Goal: Information Seeking & Learning: Learn about a topic

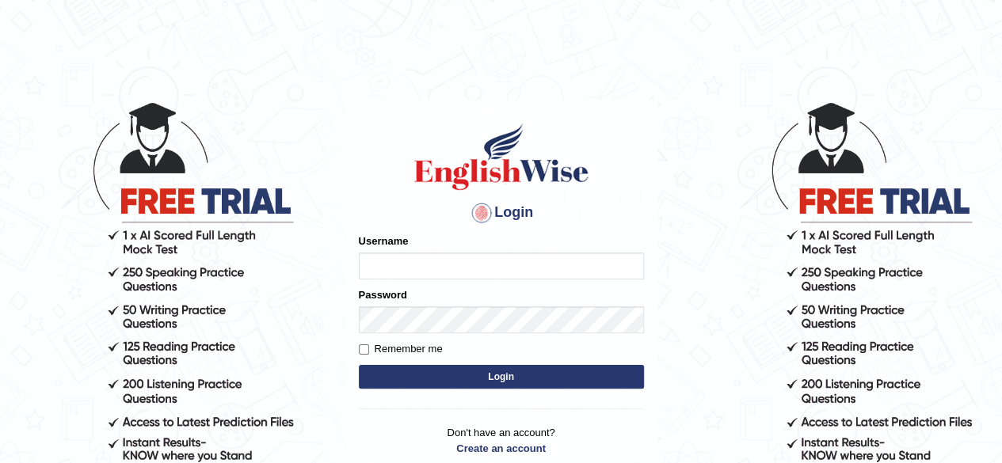
type input "aliameeni110"
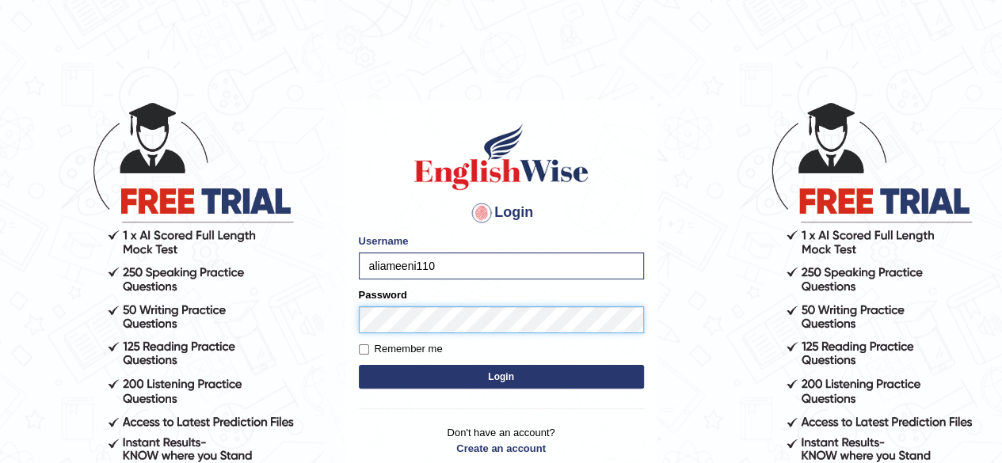
click at [359, 365] on button "Login" at bounding box center [501, 377] width 285 height 24
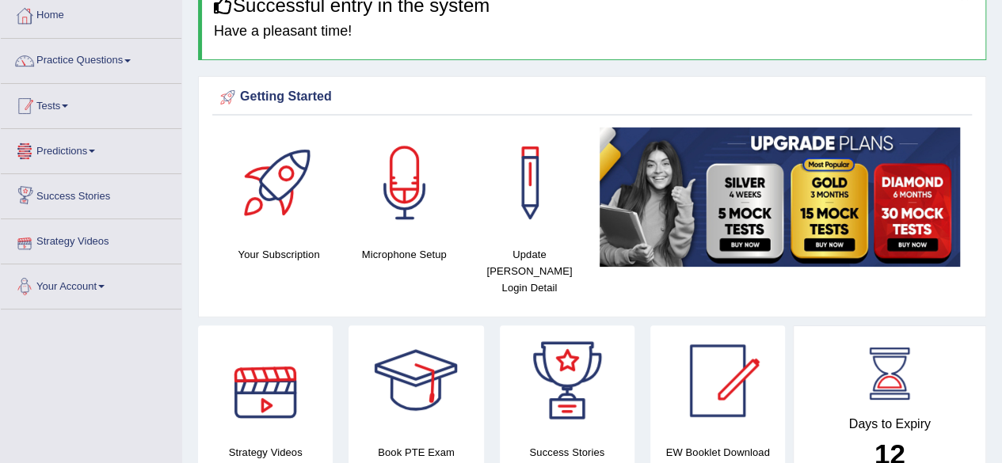
scroll to position [84, 0]
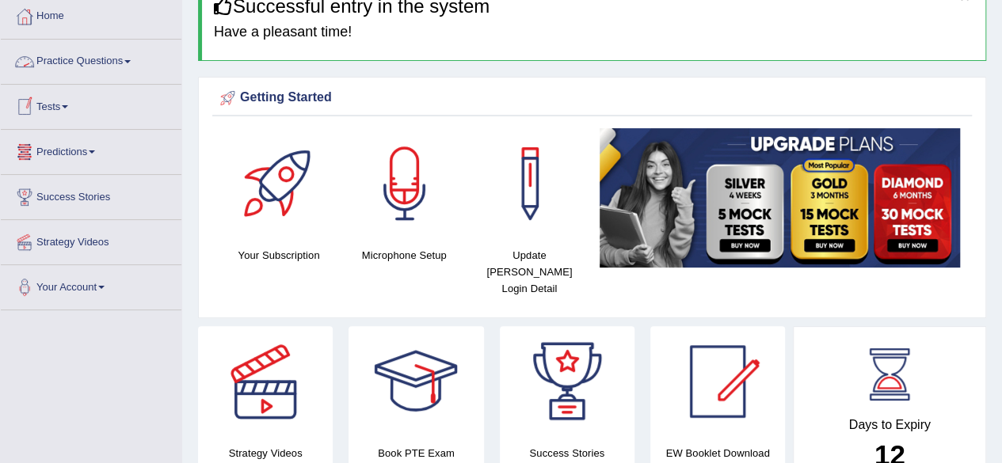
click at [107, 64] on link "Practice Questions" at bounding box center [91, 60] width 181 height 40
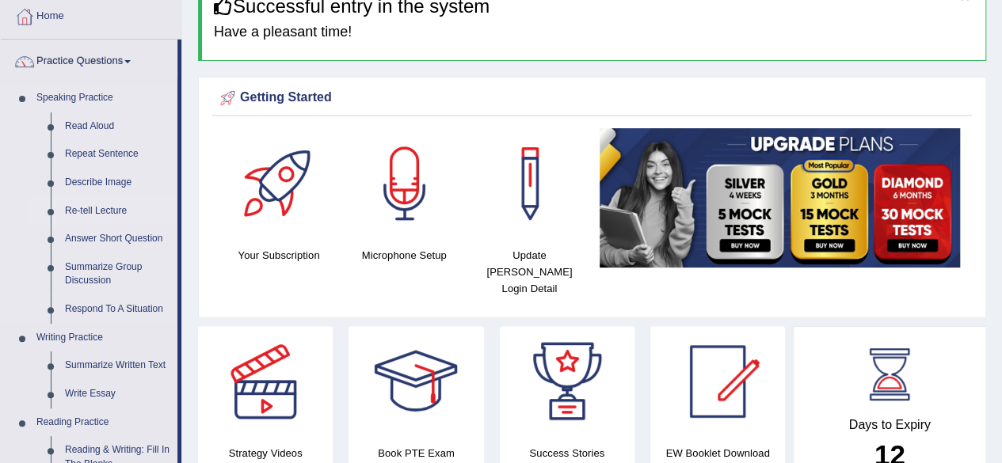
click at [104, 211] on link "Re-tell Lecture" at bounding box center [118, 211] width 120 height 29
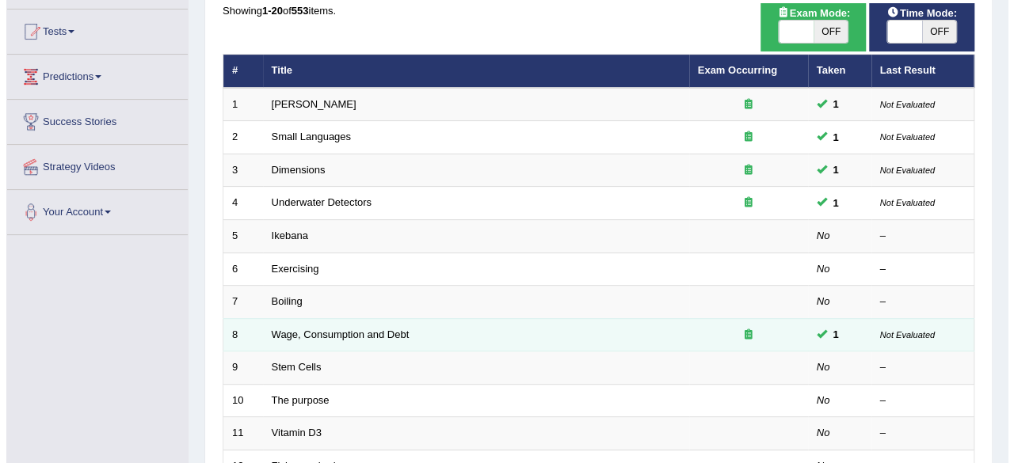
scroll to position [158, 0]
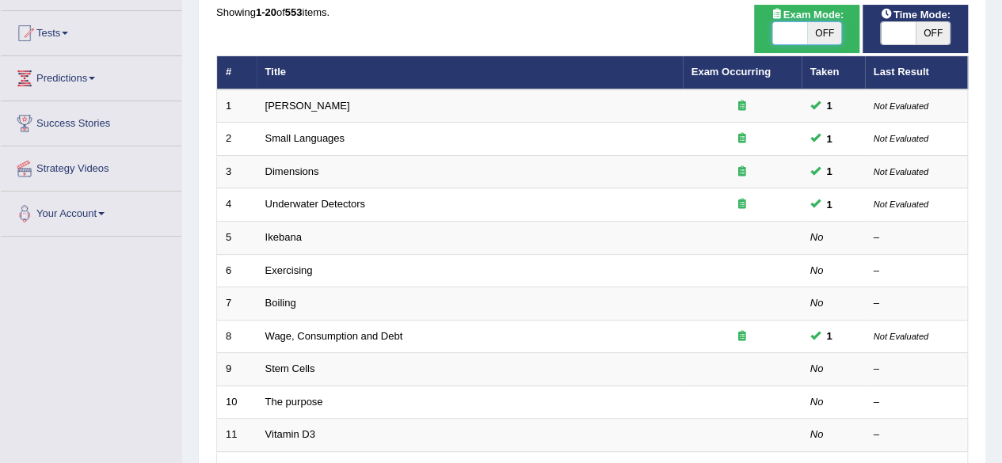
click at [805, 36] on span at bounding box center [789, 33] width 35 height 22
checkbox input "true"
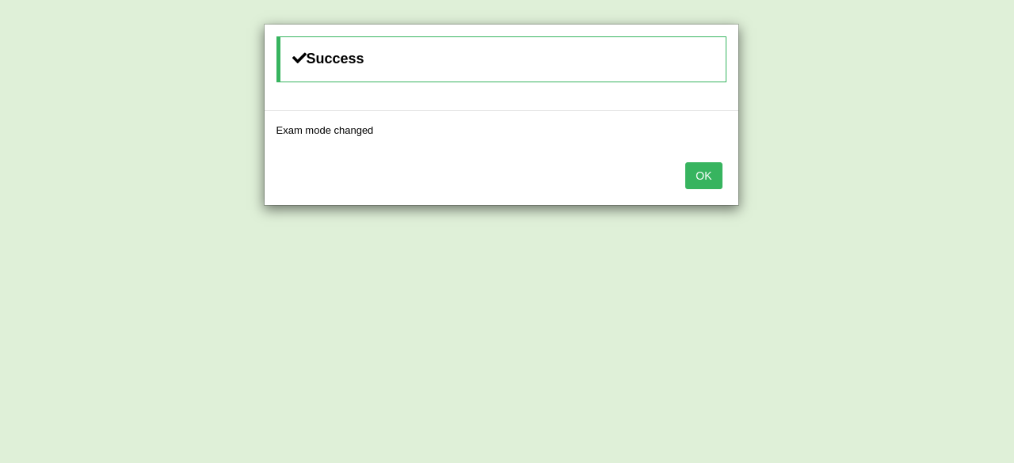
click at [706, 167] on button "OK" at bounding box center [703, 175] width 36 height 27
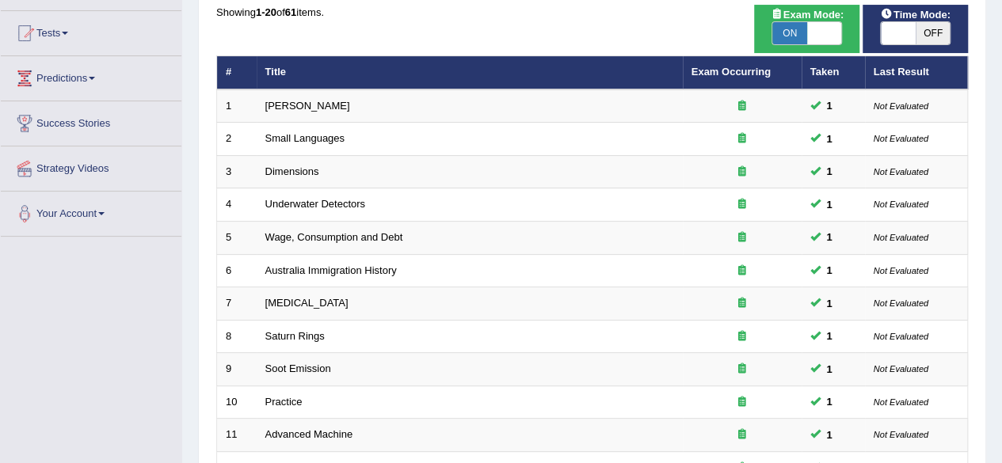
click at [919, 37] on span "OFF" at bounding box center [932, 33] width 35 height 22
checkbox input "true"
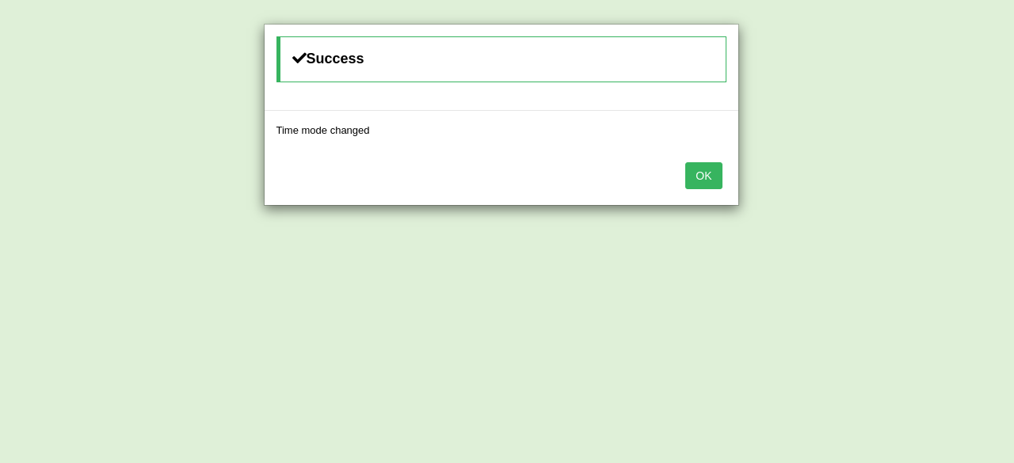
click at [713, 170] on button "OK" at bounding box center [703, 175] width 36 height 27
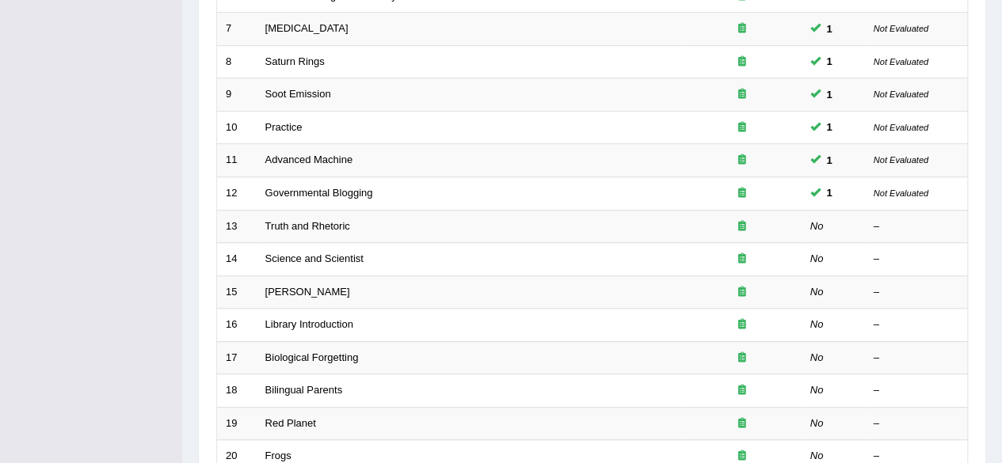
scroll to position [437, 0]
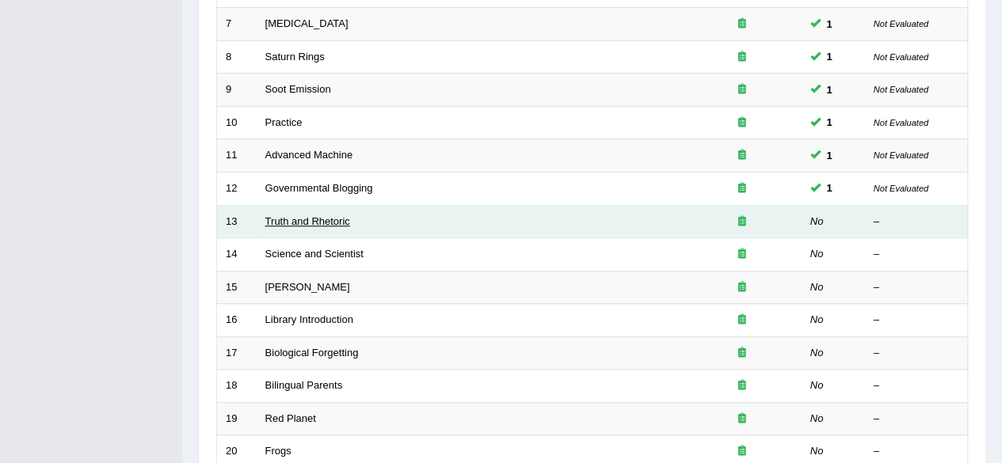
click at [316, 215] on link "Truth and Rhetoric" at bounding box center [307, 221] width 85 height 12
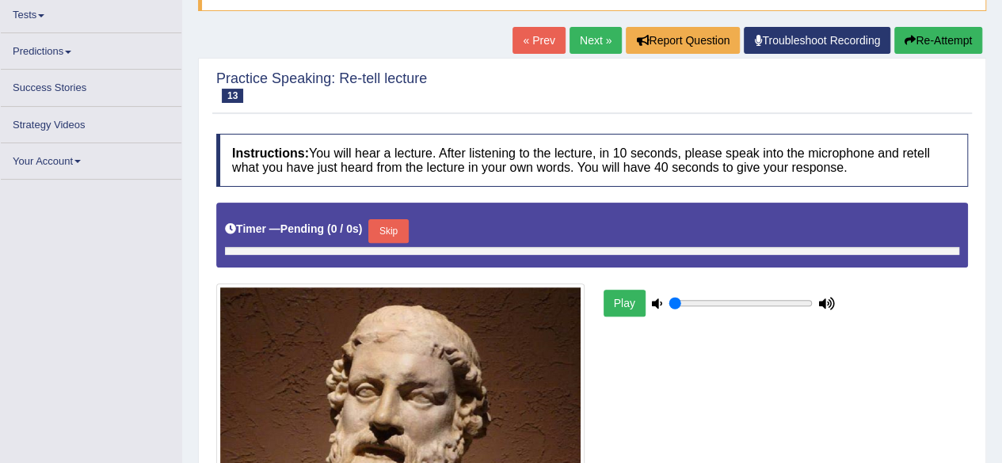
type input "0.65"
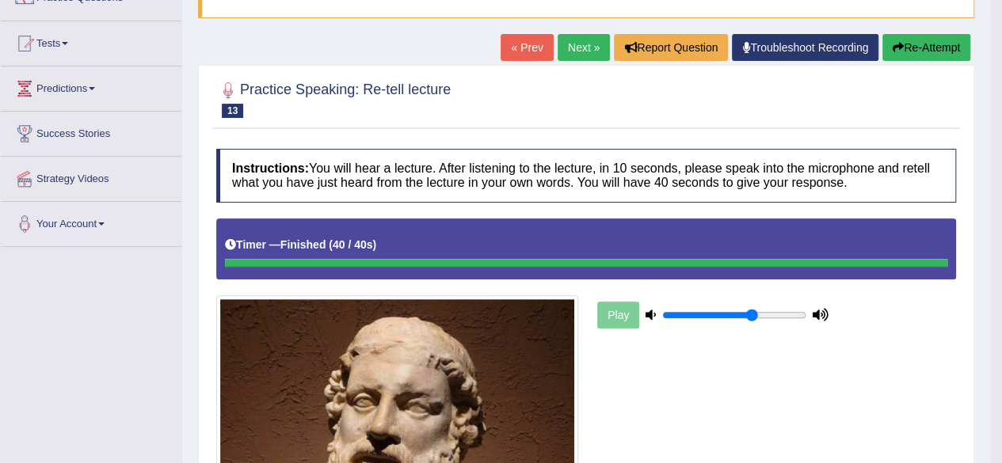
scroll to position [146, 0]
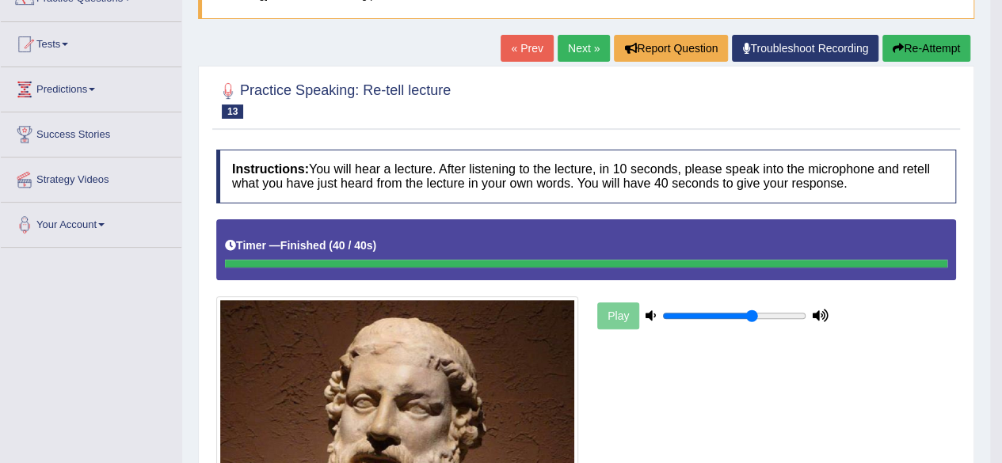
click at [580, 57] on link "Next »" at bounding box center [583, 48] width 52 height 27
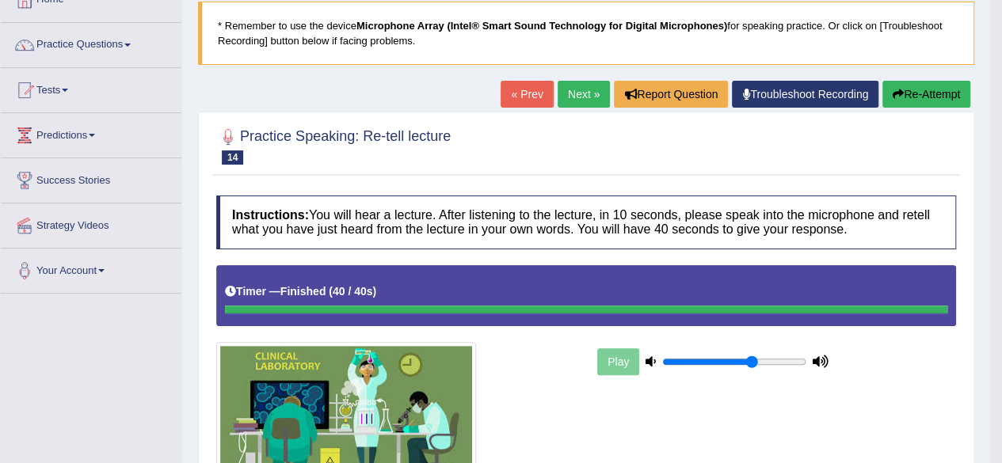
scroll to position [99, 0]
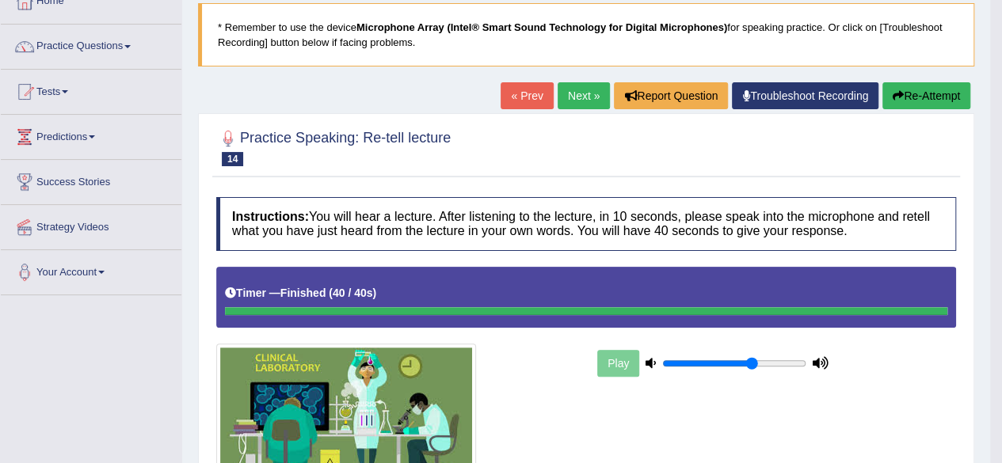
click at [569, 99] on link "Next »" at bounding box center [583, 95] width 52 height 27
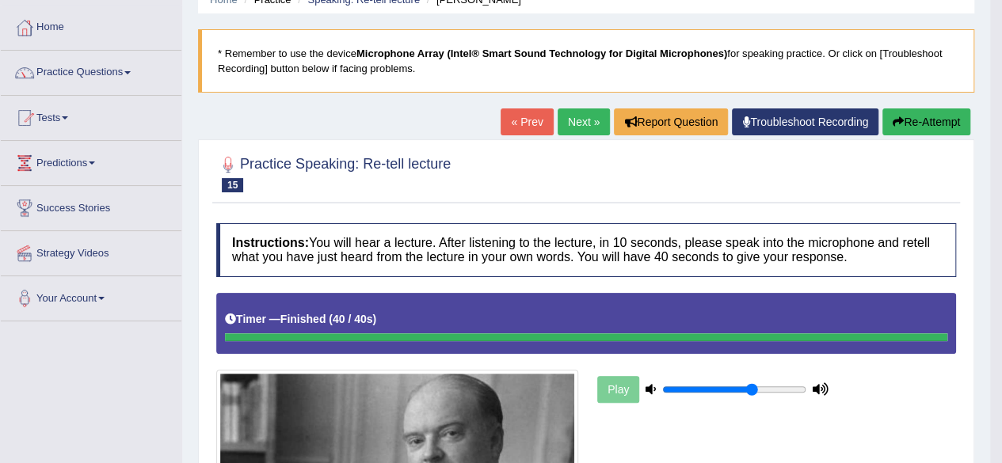
scroll to position [72, 0]
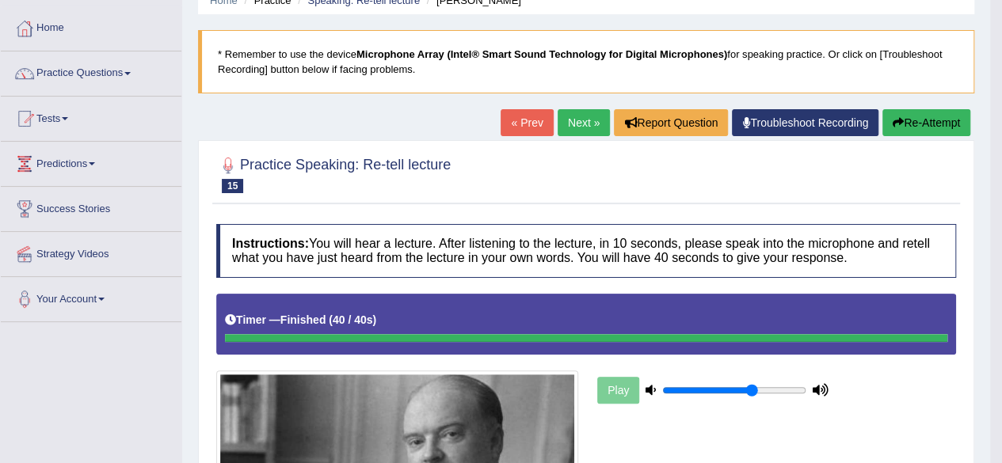
click at [571, 126] on link "Next »" at bounding box center [583, 122] width 52 height 27
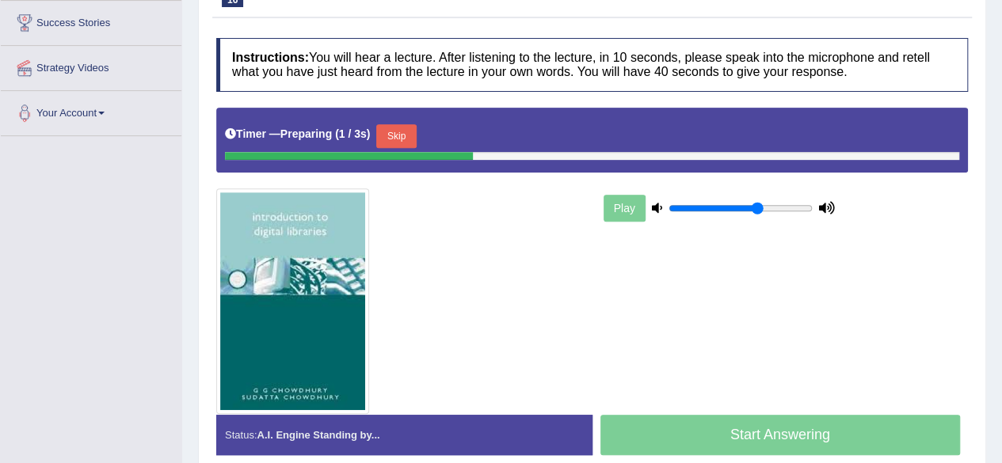
scroll to position [271, 0]
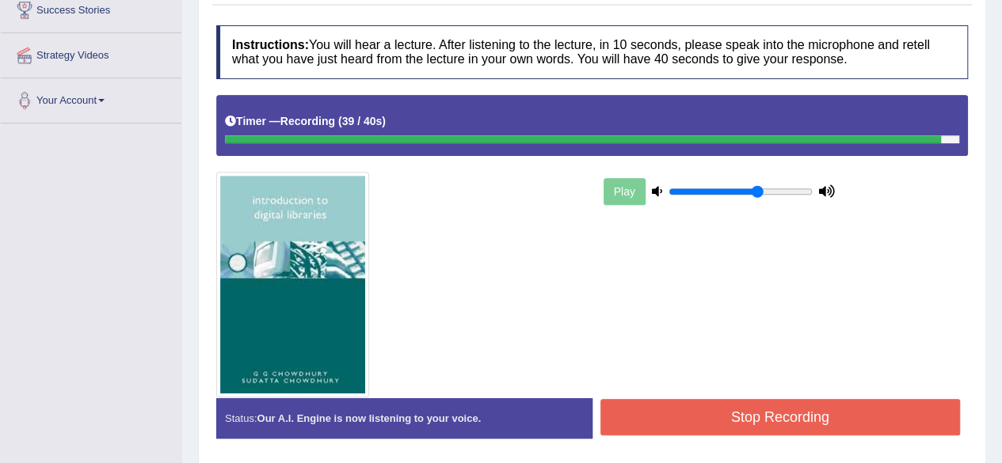
click at [744, 413] on button "Stop Recording" at bounding box center [780, 417] width 360 height 36
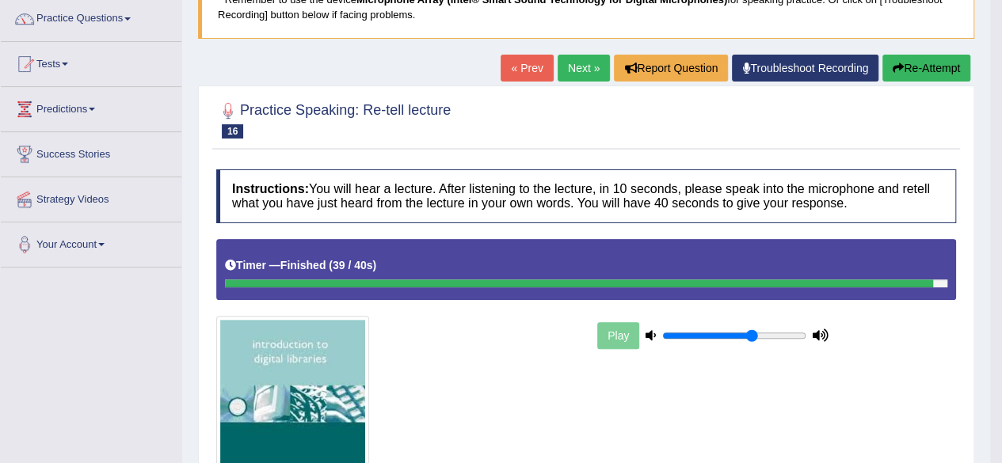
scroll to position [0, 0]
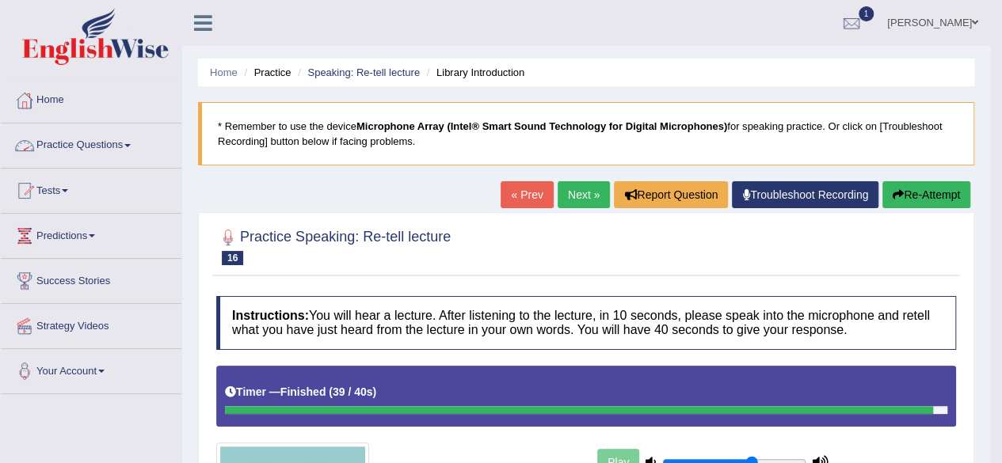
click at [127, 149] on link "Practice Questions" at bounding box center [91, 144] width 181 height 40
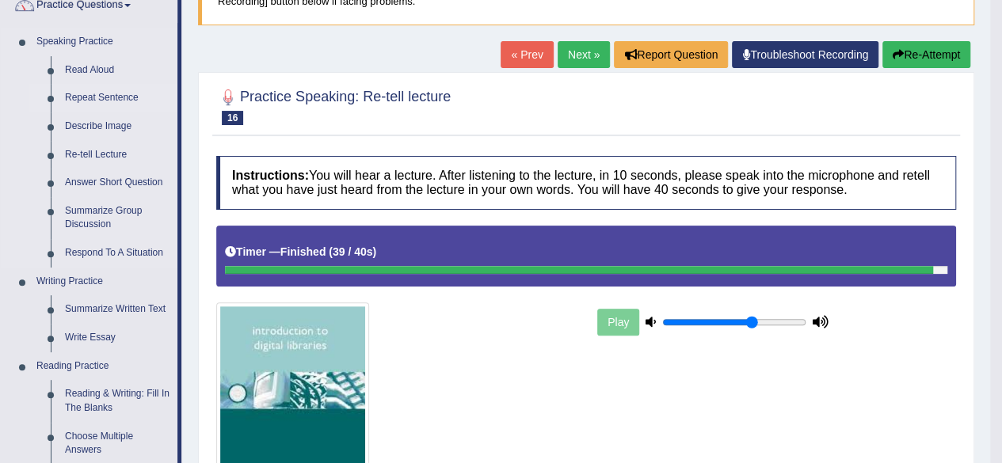
scroll to position [148, 0]
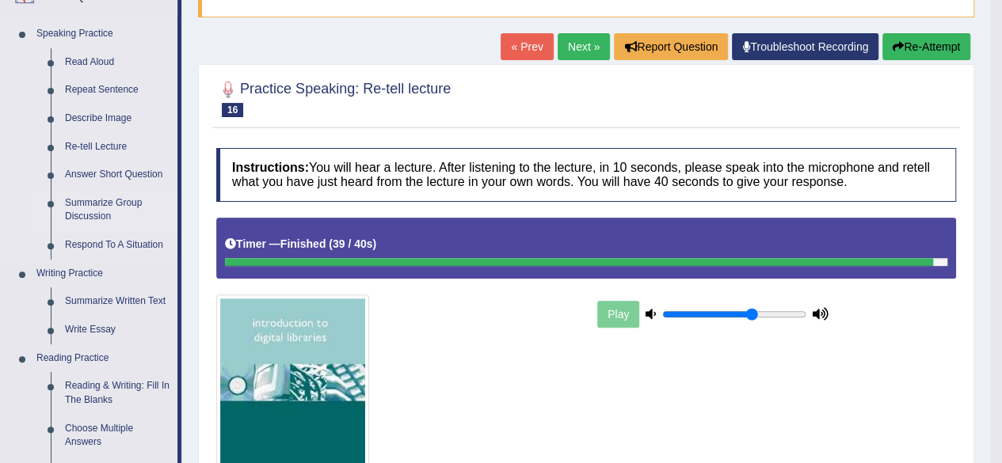
click at [110, 202] on link "Summarize Group Discussion" at bounding box center [118, 210] width 120 height 42
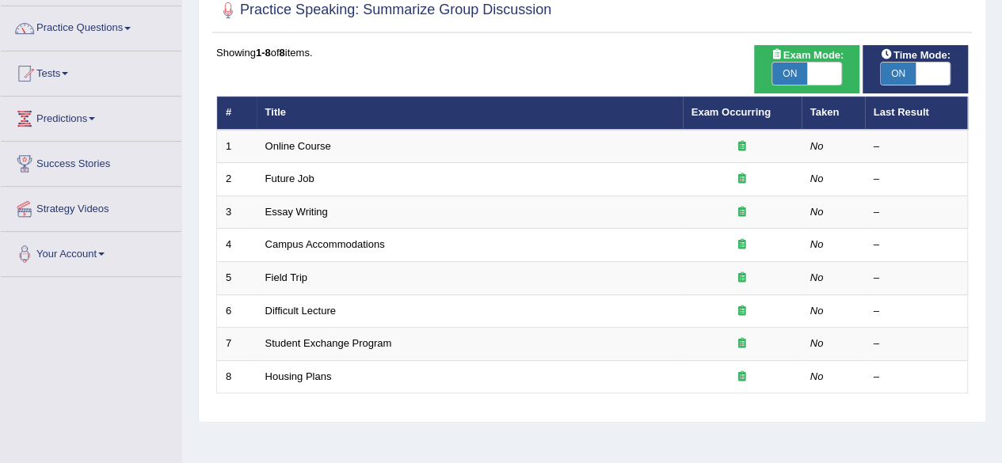
scroll to position [119, 0]
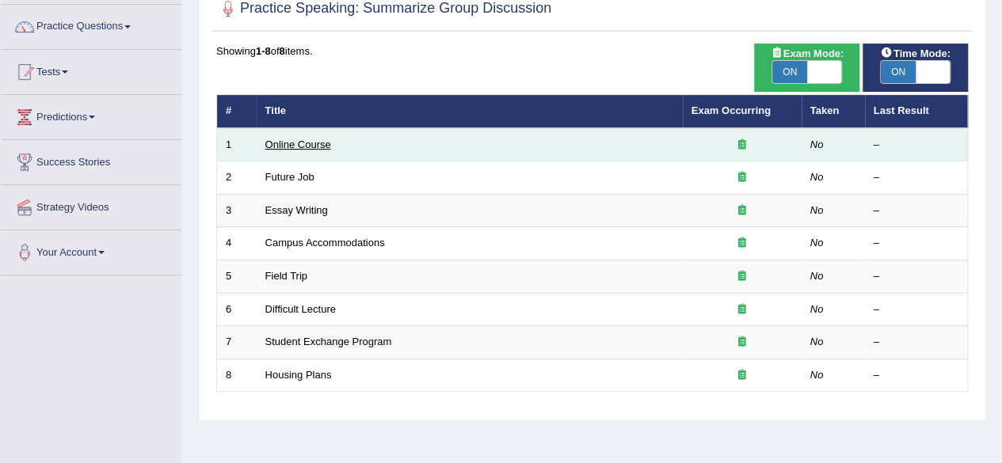
click at [311, 145] on link "Online Course" at bounding box center [298, 145] width 66 height 12
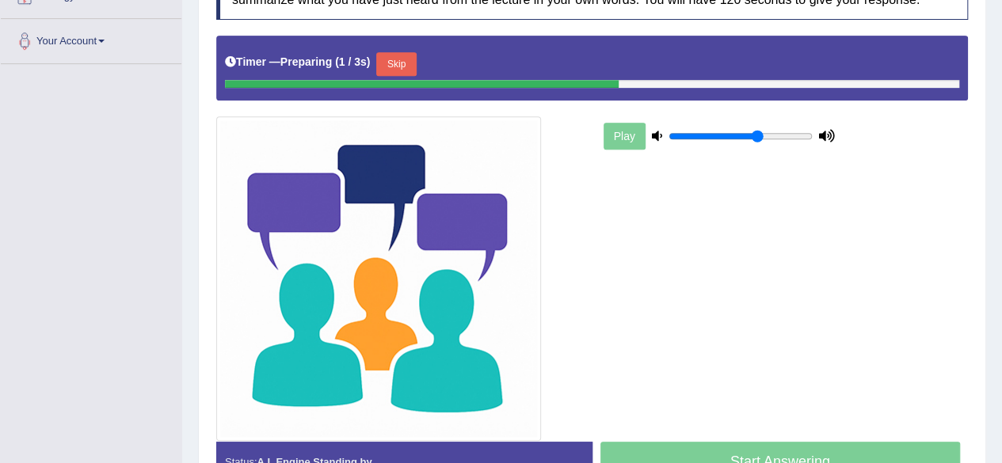
scroll to position [344, 0]
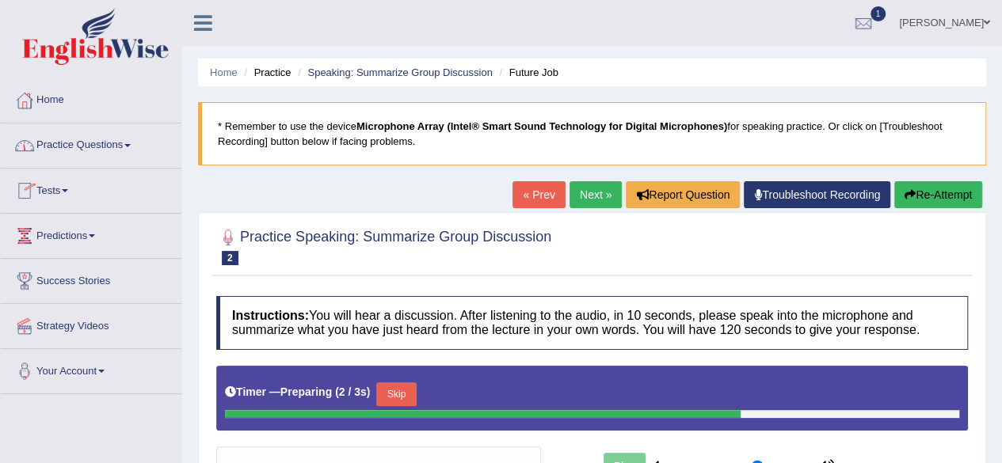
click at [114, 150] on link "Practice Questions" at bounding box center [91, 144] width 181 height 40
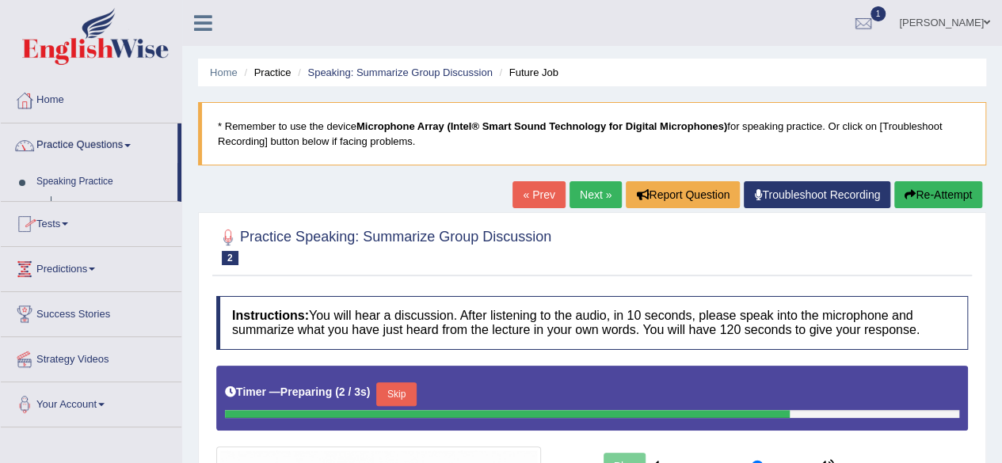
click at [114, 150] on link "Practice Questions" at bounding box center [89, 144] width 177 height 40
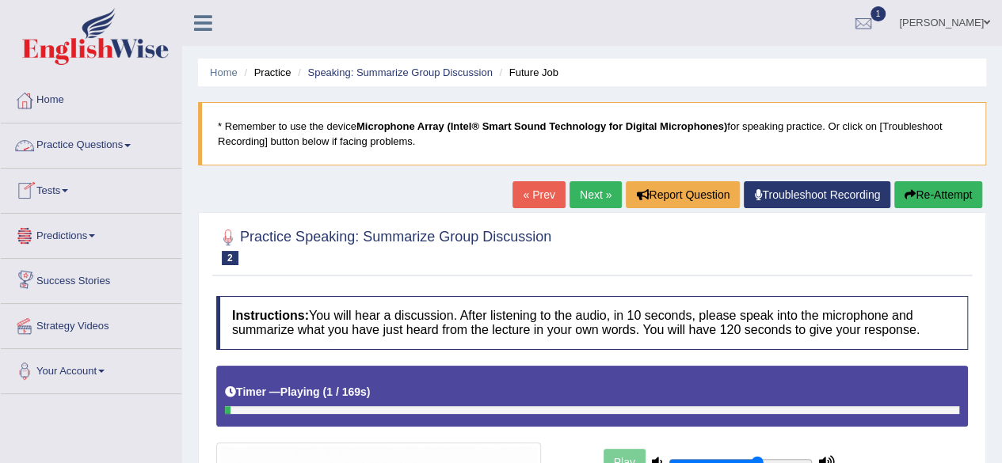
click at [114, 154] on link "Practice Questions" at bounding box center [91, 144] width 181 height 40
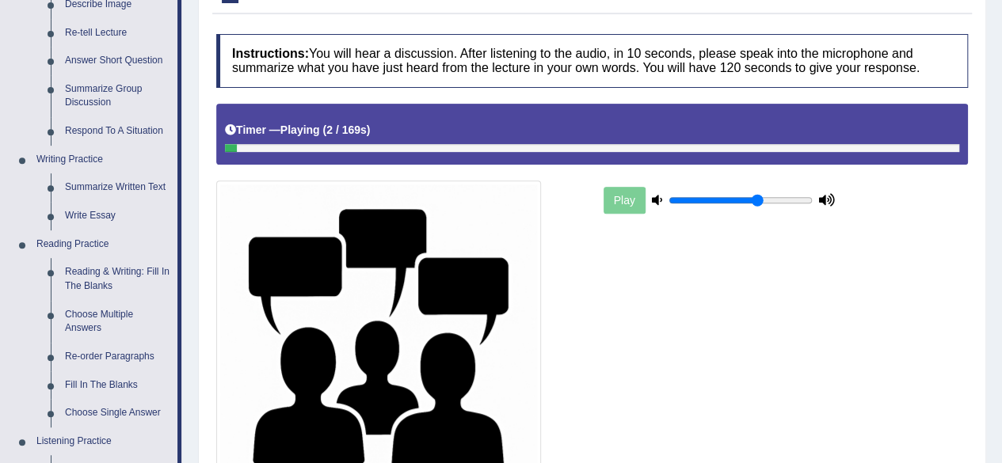
scroll to position [277, 0]
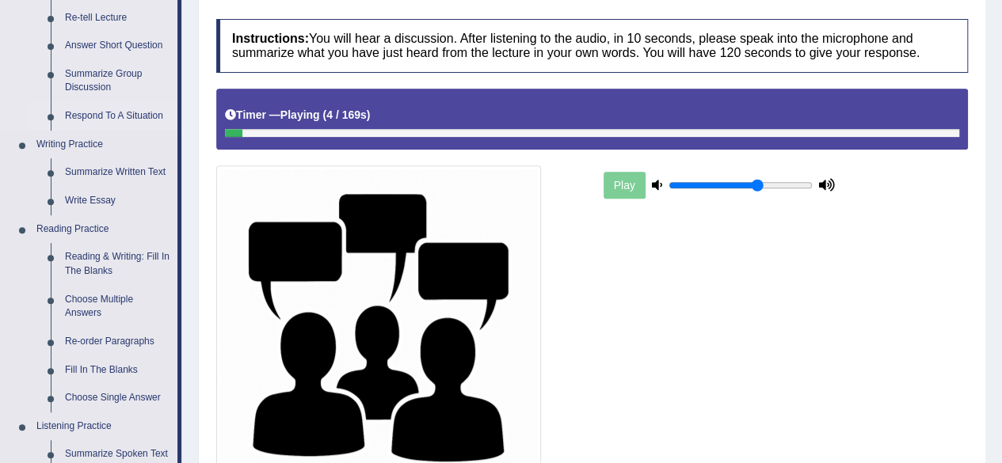
click at [125, 120] on link "Respond To A Situation" at bounding box center [118, 116] width 120 height 29
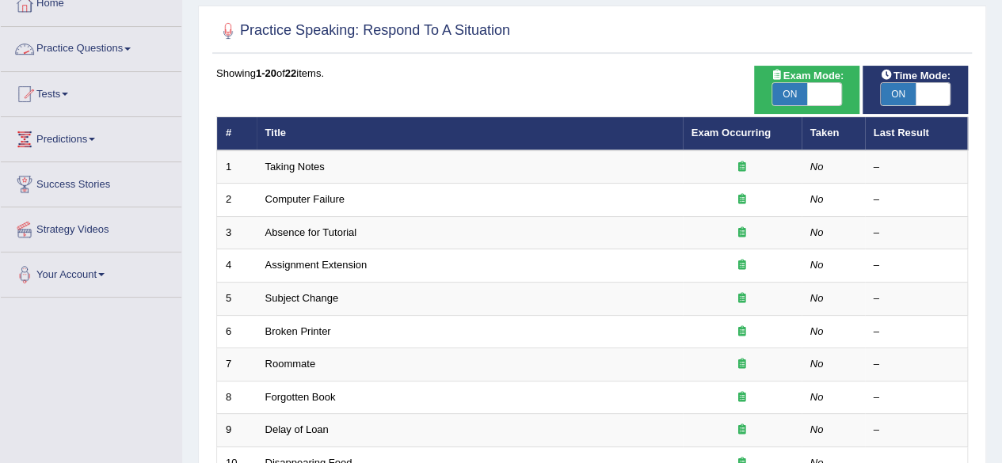
scroll to position [99, 0]
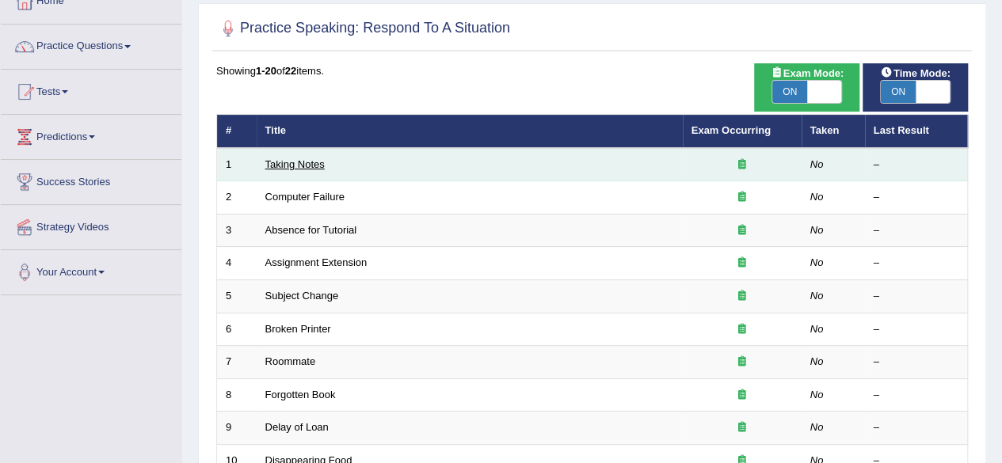
click at [296, 165] on link "Taking Notes" at bounding box center [294, 164] width 59 height 12
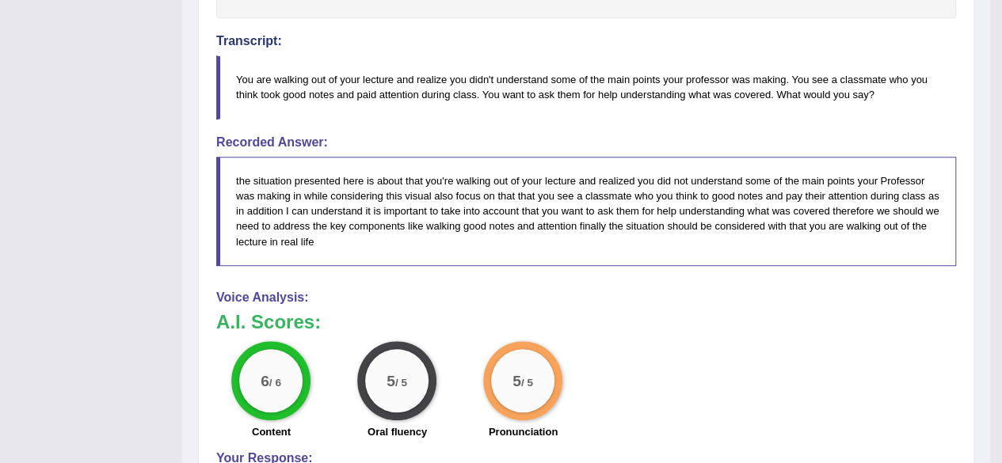
scroll to position [542, 0]
